Goal: Transaction & Acquisition: Purchase product/service

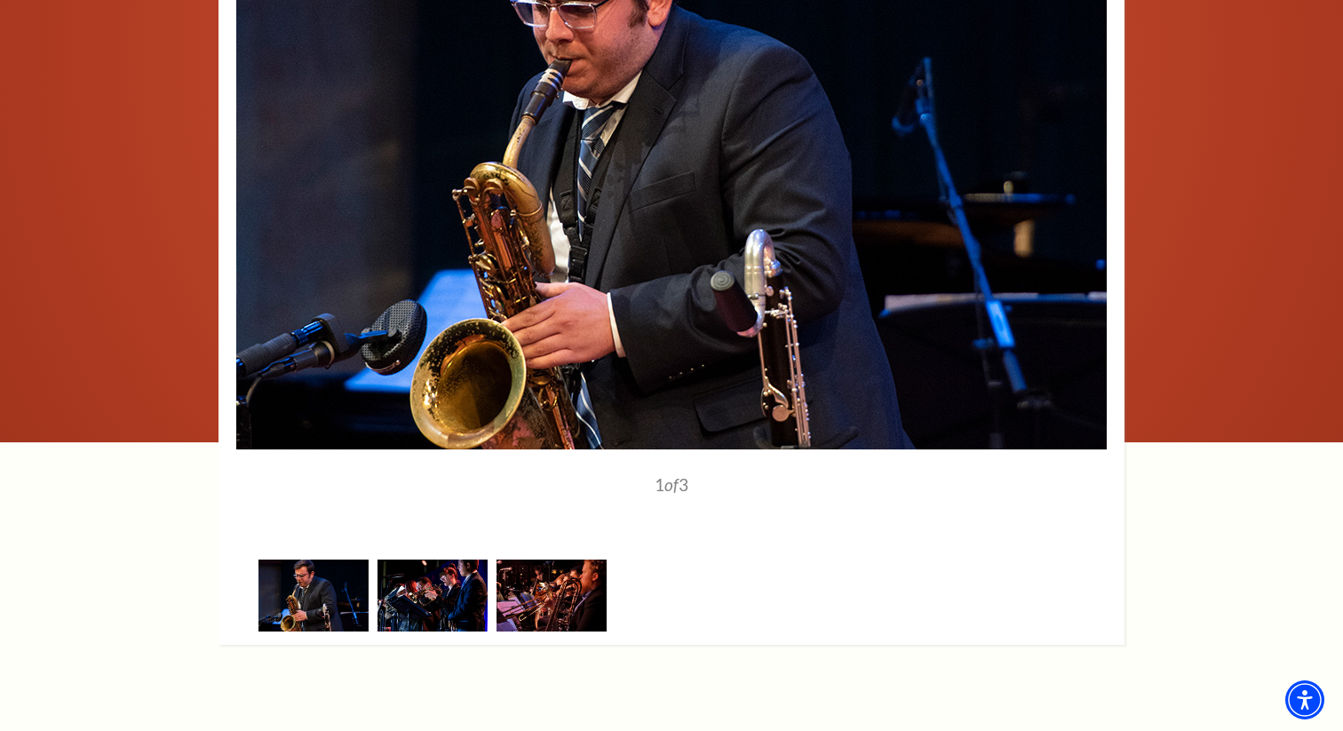
scroll to position [2070, 0]
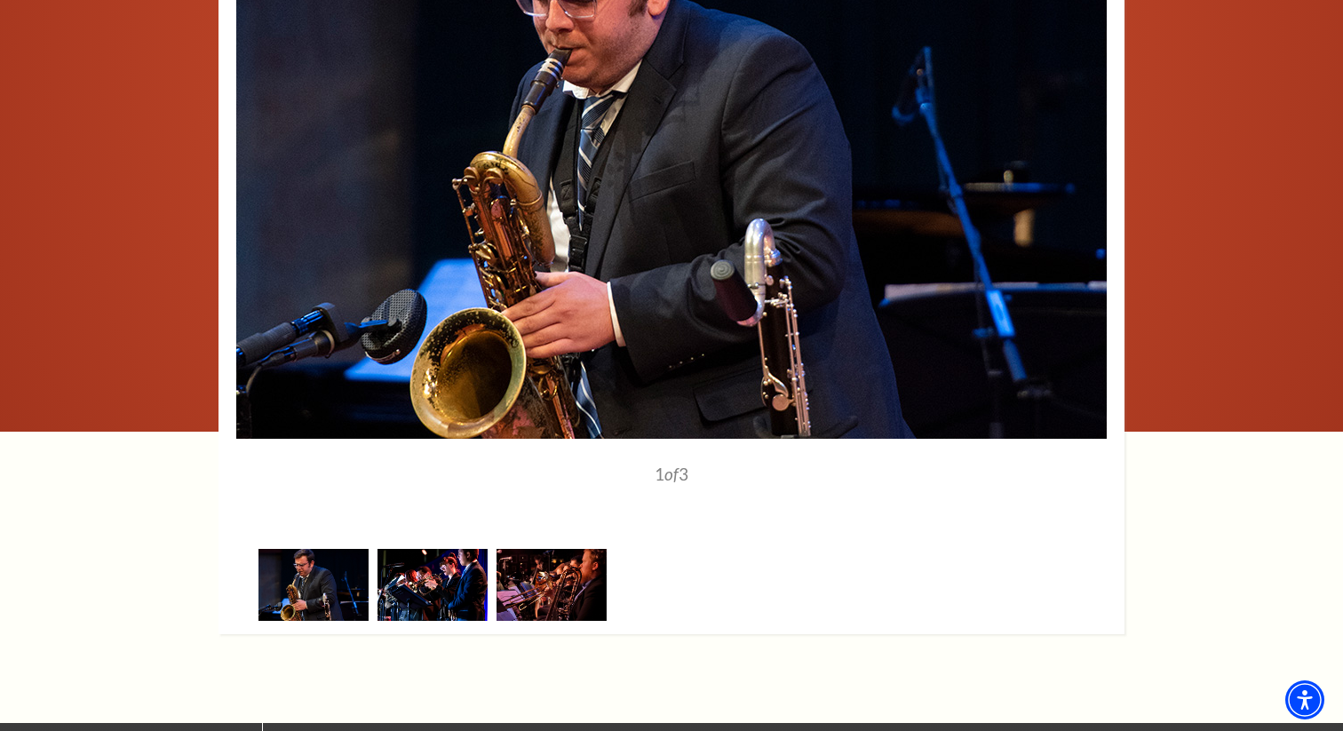
click at [468, 618] on img at bounding box center [433, 585] width 110 height 72
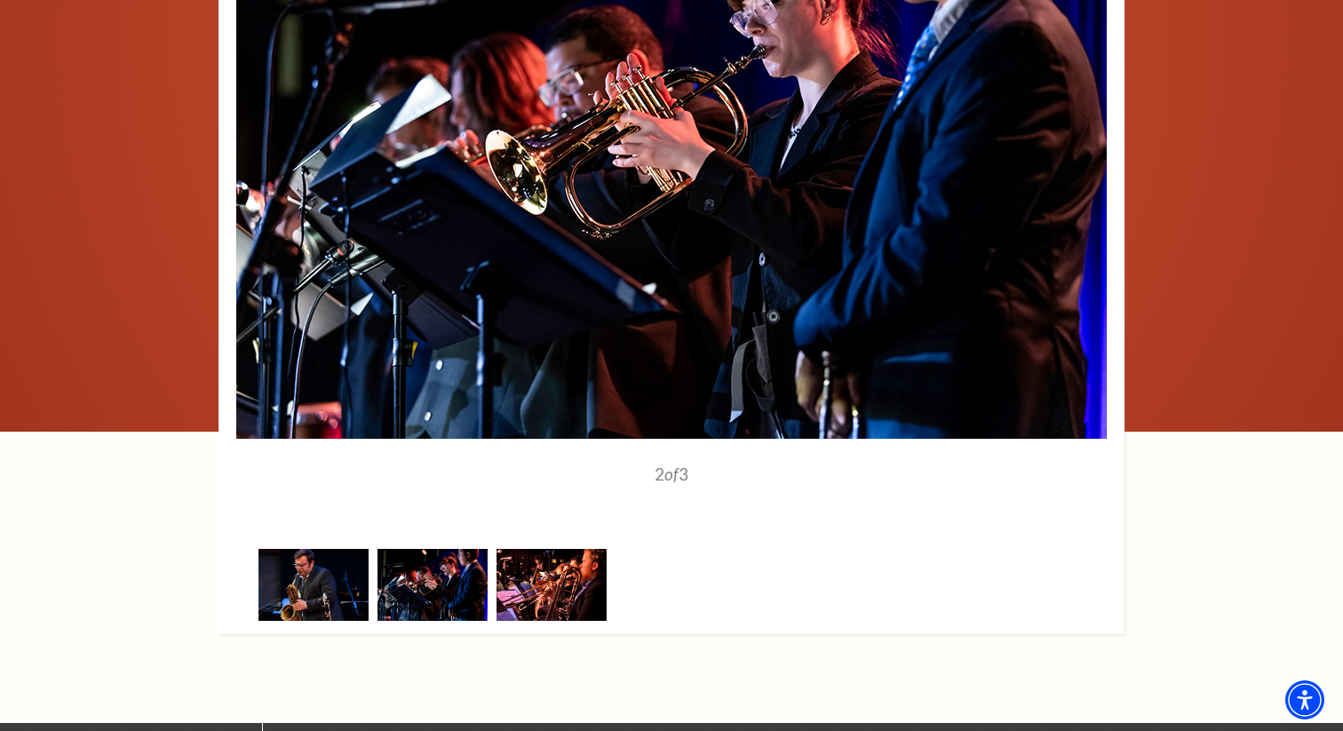
click at [546, 613] on img at bounding box center [552, 585] width 110 height 72
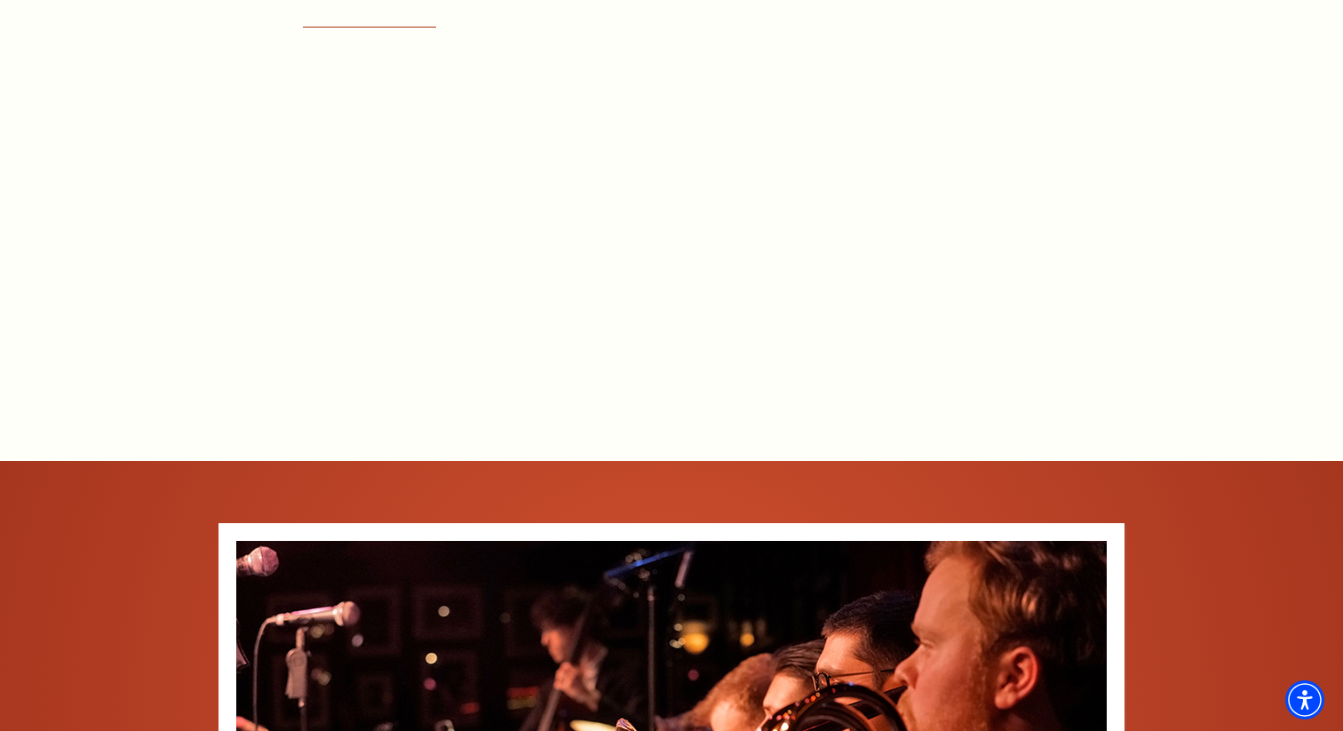
scroll to position [1391, 0]
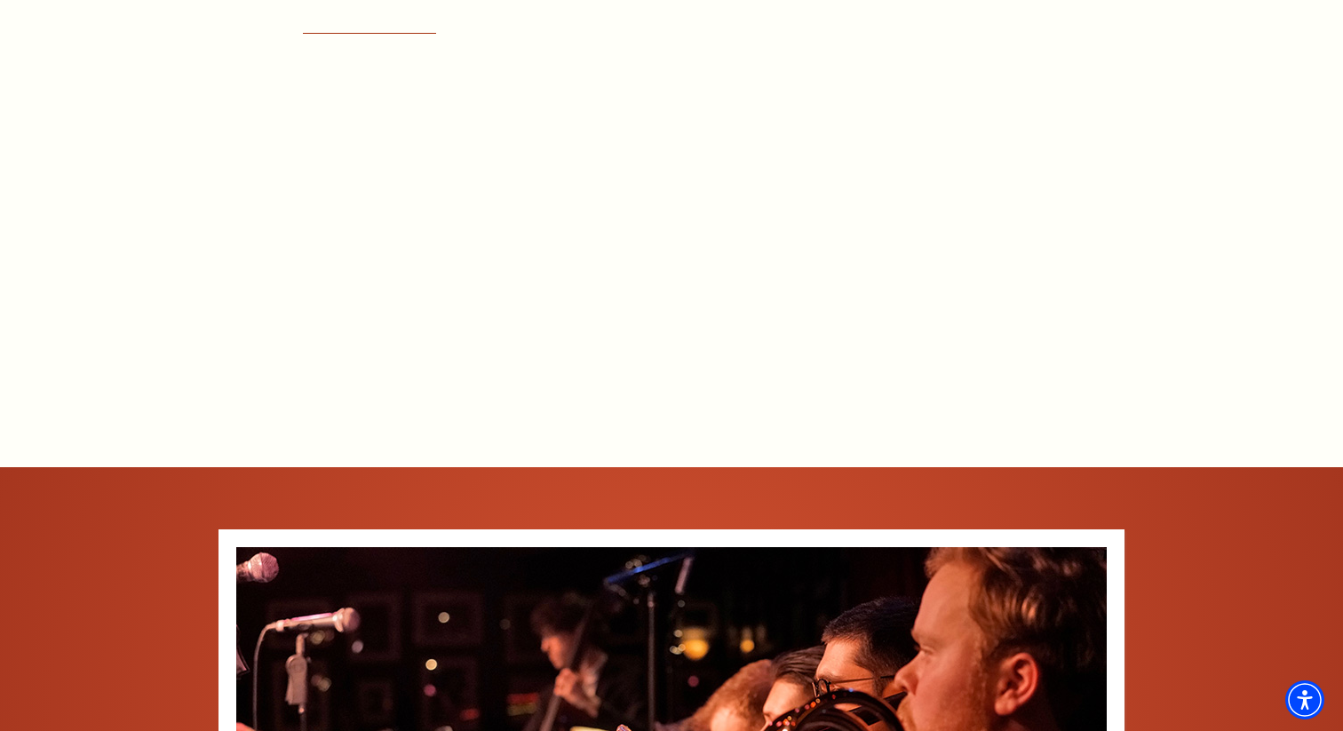
click at [1150, 105] on div "Connect with us on Tickets & Events / Holidays with the UNT One O'Clock Lab Ban…" at bounding box center [671, 422] width 1343 height 1781
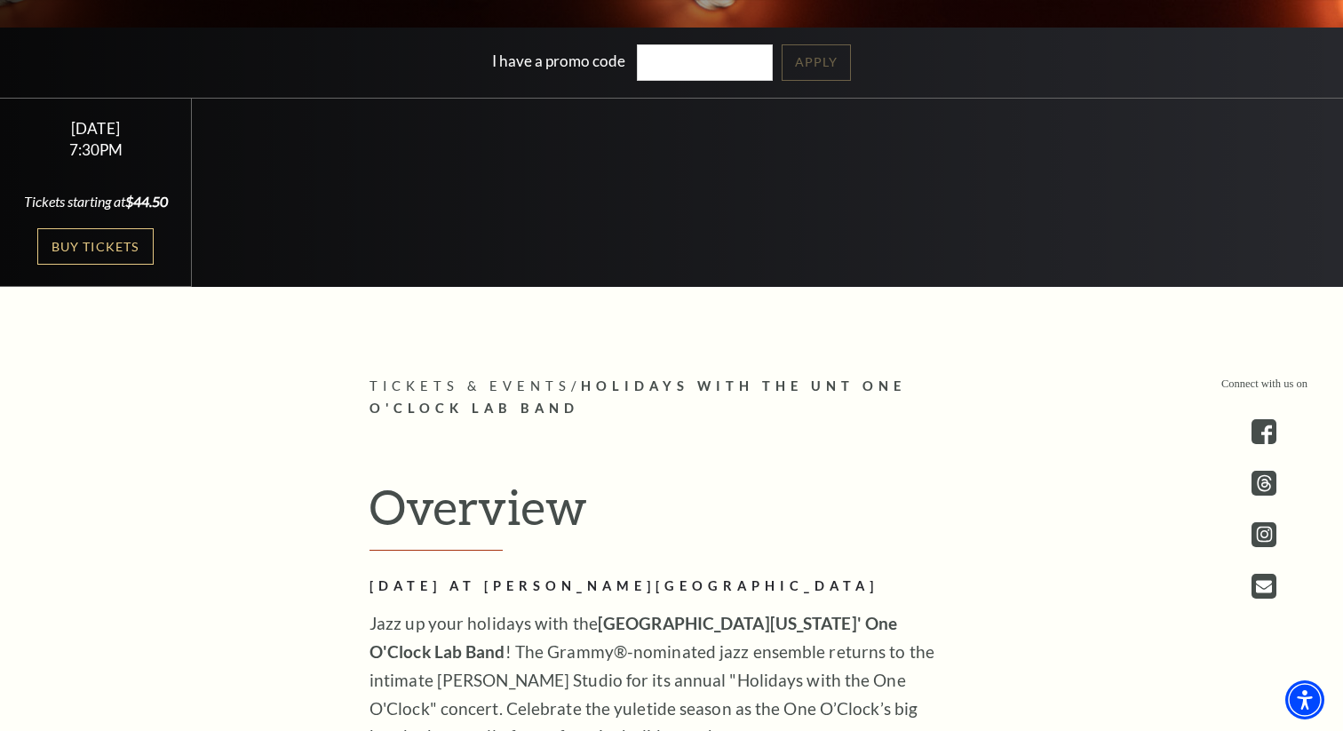
scroll to position [548, 0]
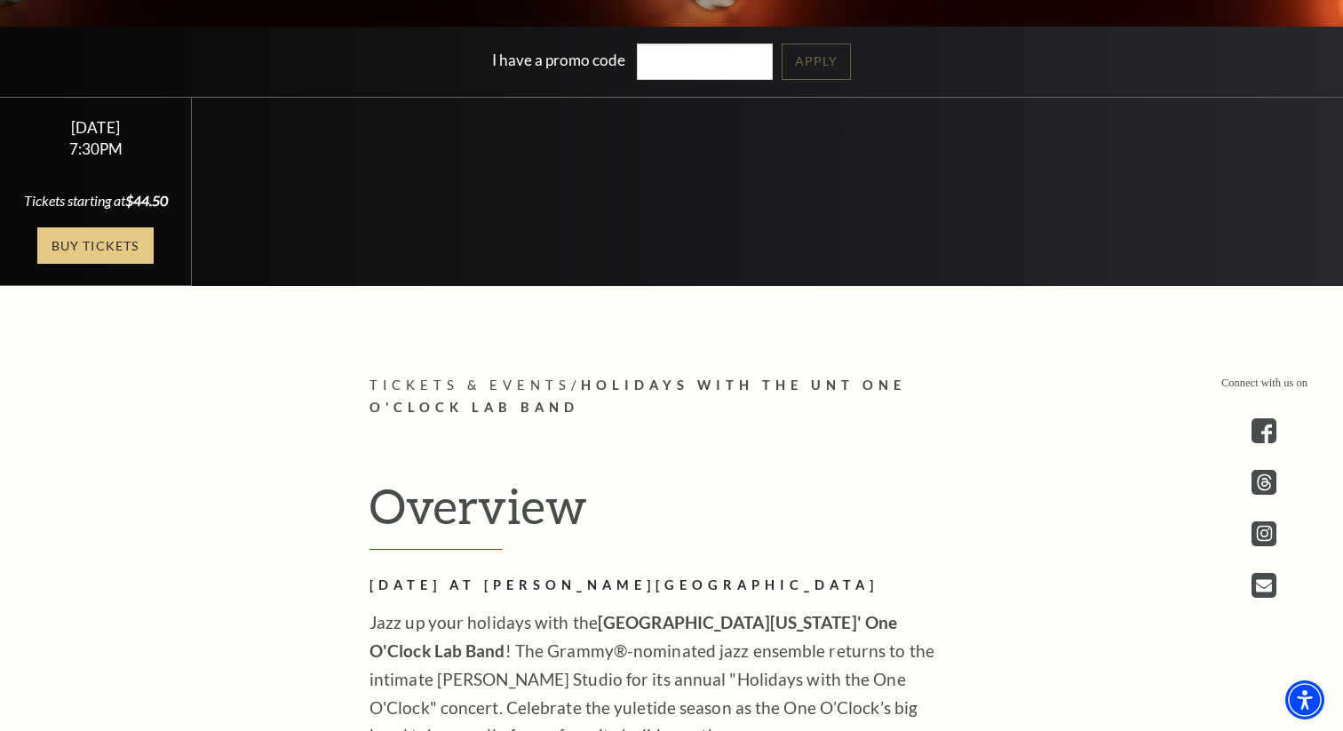
click at [90, 264] on link "Buy Tickets" at bounding box center [95, 245] width 116 height 36
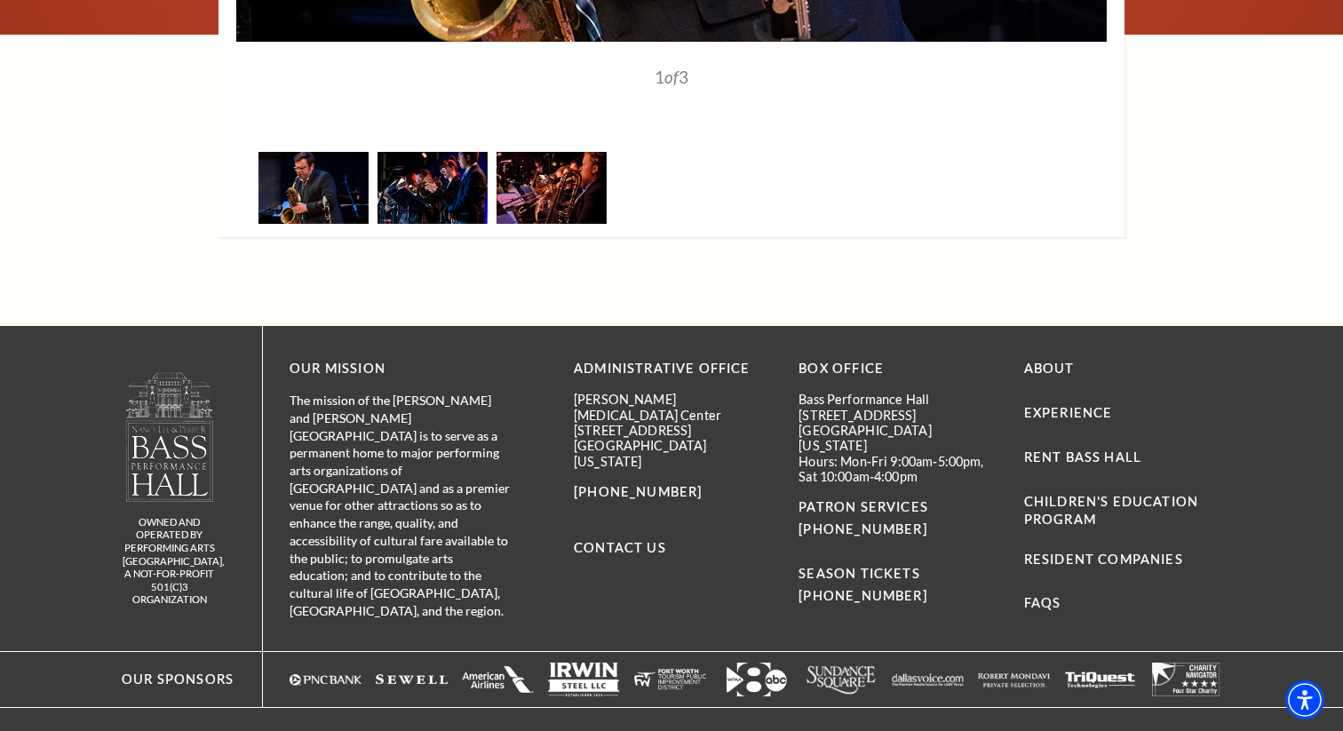
scroll to position [2526, 0]
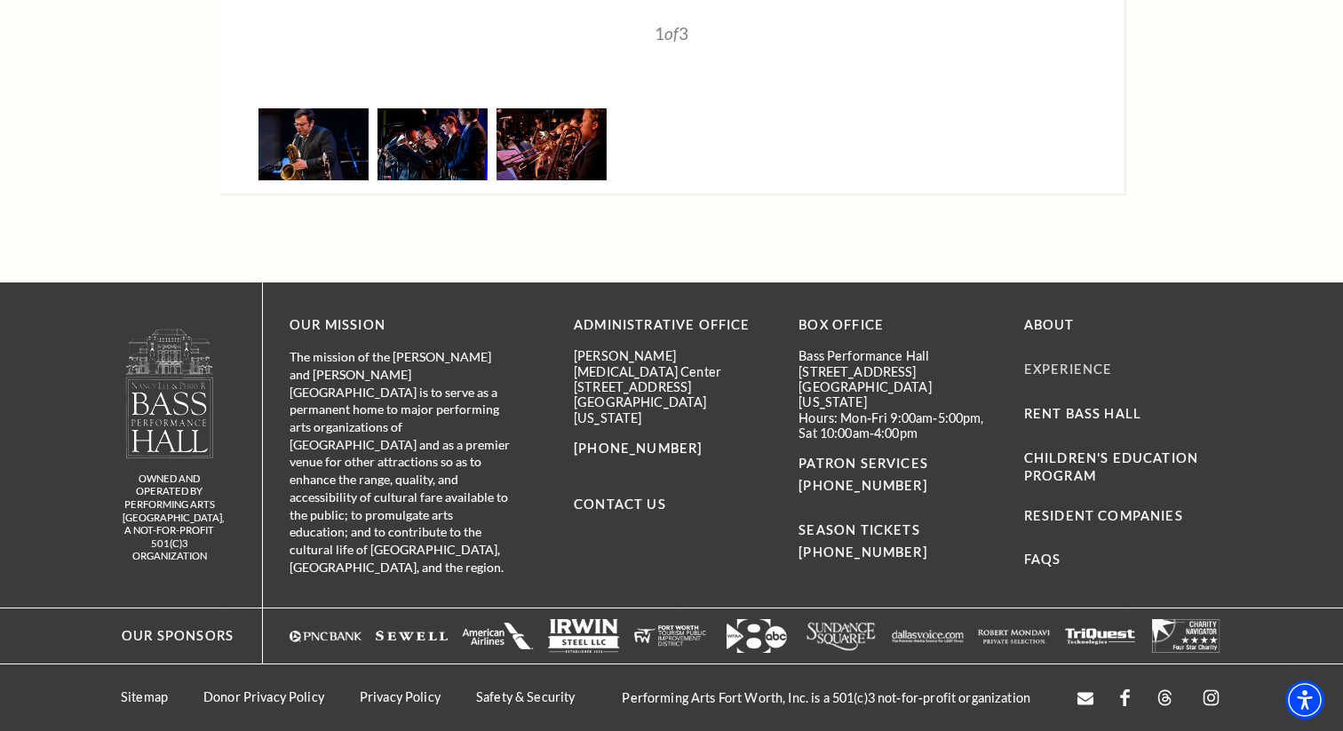
click at [1032, 371] on link "Experience" at bounding box center [1068, 369] width 89 height 15
click at [1038, 566] on link "FAQs" at bounding box center [1042, 559] width 37 height 15
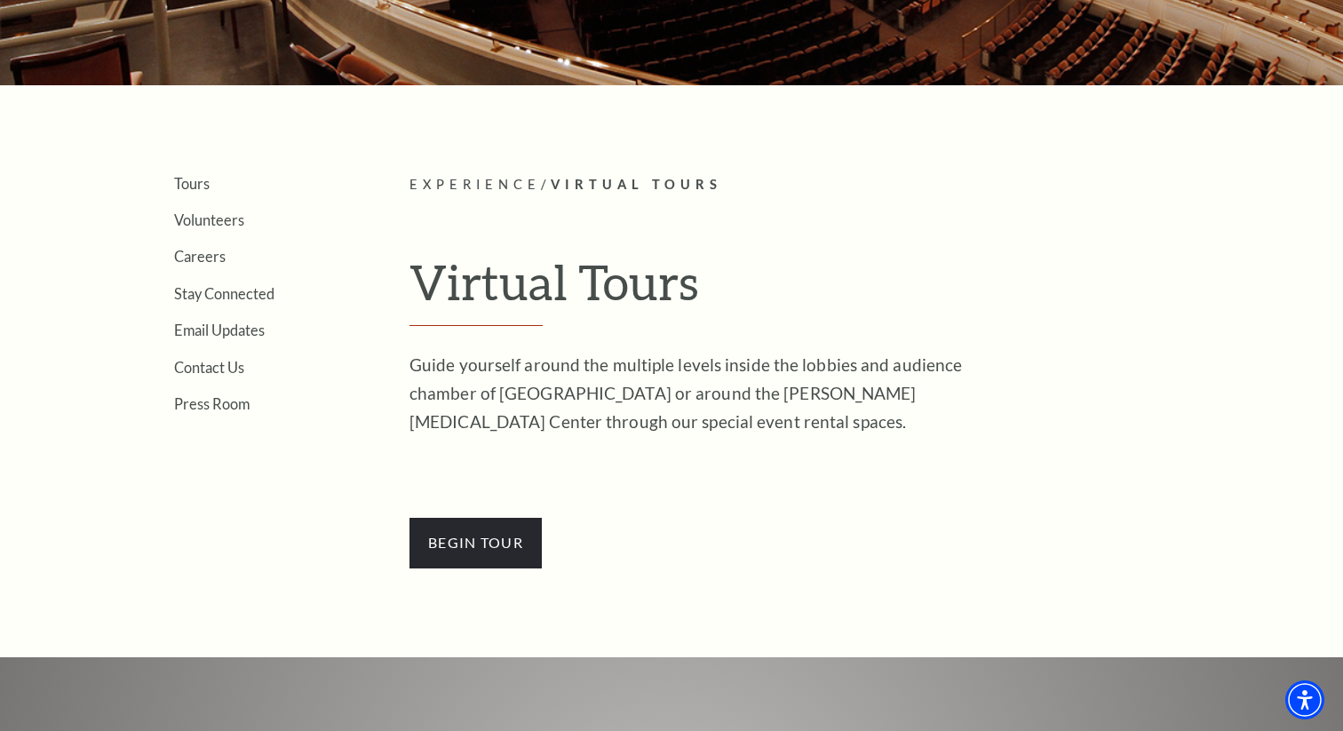
scroll to position [327, 0]
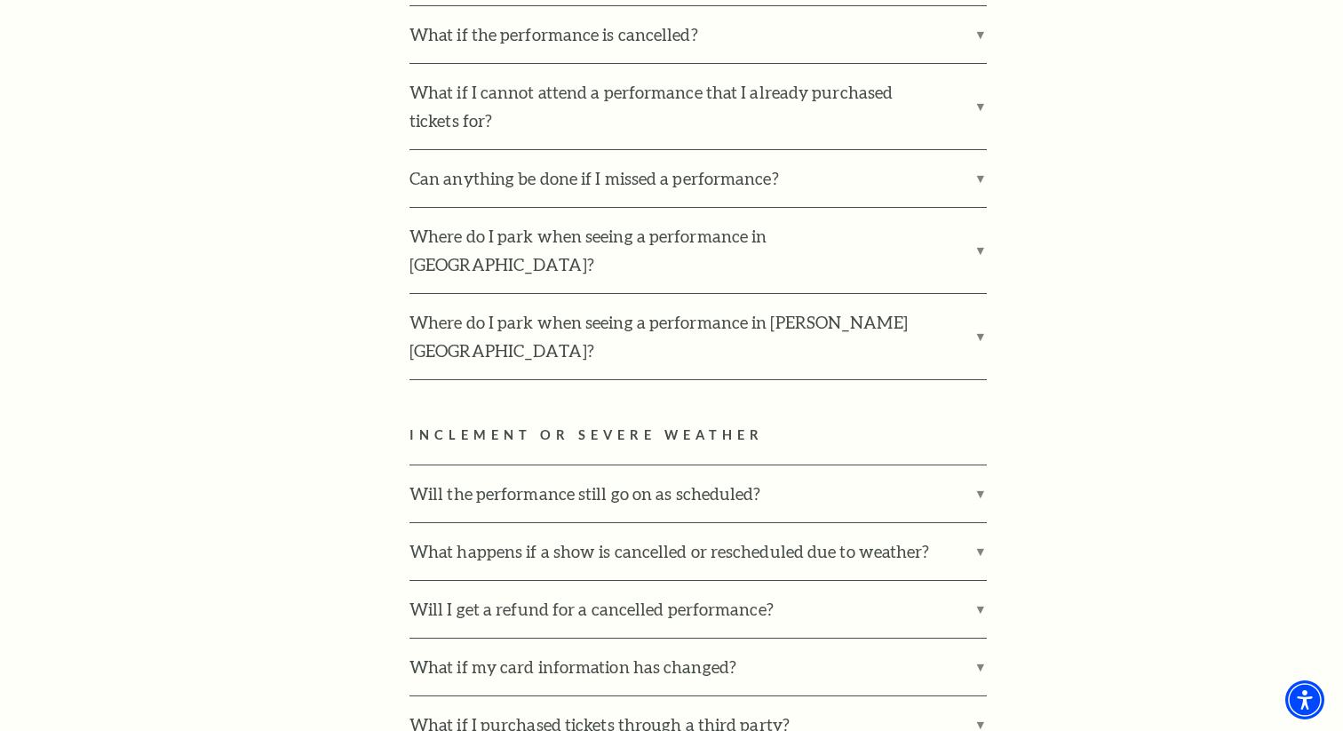
scroll to position [2553, 0]
